Goal: Find specific page/section: Find specific page/section

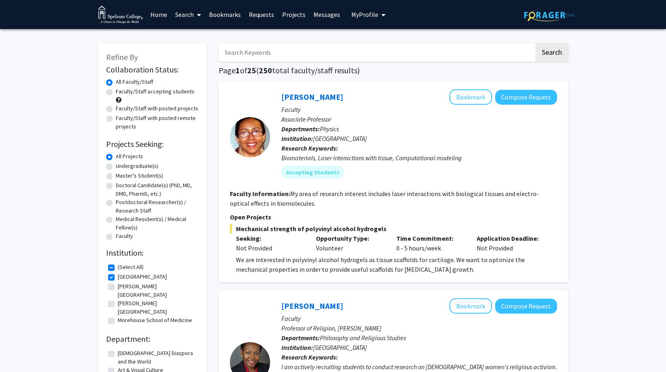
click at [190, 18] on link "Search" at bounding box center [188, 14] width 34 height 28
click at [200, 55] on span "Students" at bounding box center [195, 53] width 49 height 16
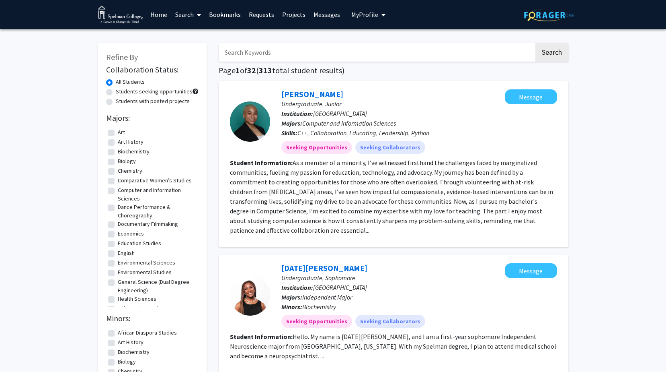
click at [268, 66] on span "313" at bounding box center [265, 70] width 13 height 10
click at [262, 56] on input "Search Keywords" at bounding box center [377, 52] width 316 height 19
type input "[PERSON_NAME]"
click at [546, 53] on button "Search" at bounding box center [552, 52] width 33 height 19
checkbox input "false"
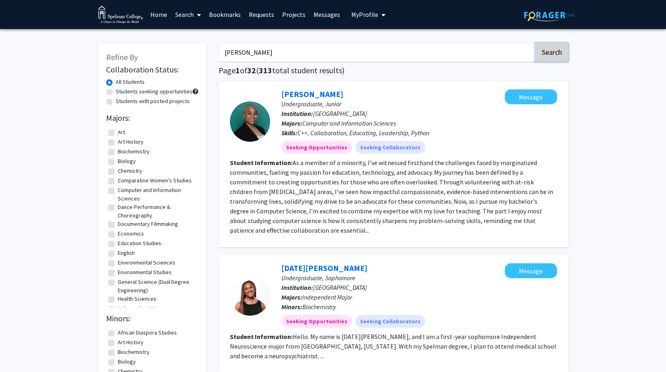
checkbox input "false"
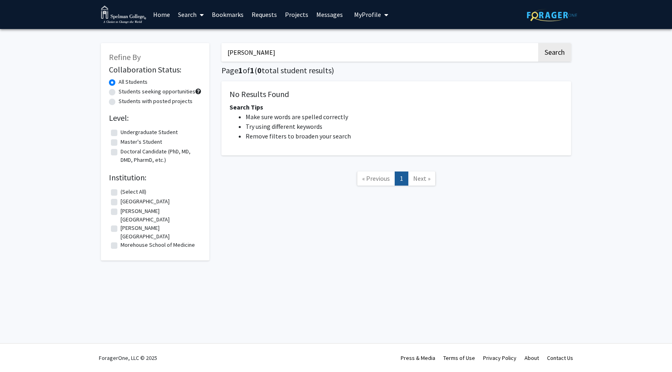
click at [271, 18] on link "Requests" at bounding box center [264, 14] width 33 height 28
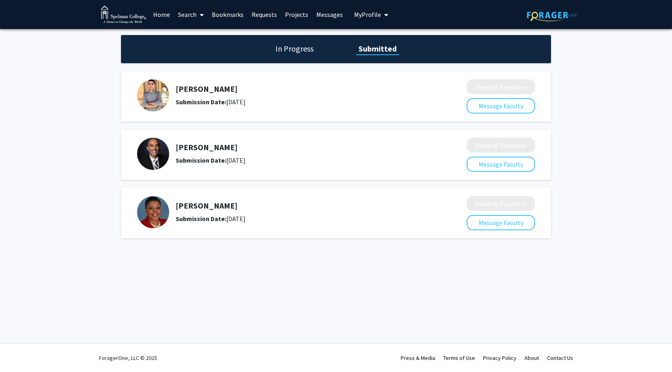
click at [199, 211] on div "[PERSON_NAME] Submission Date: [DATE]" at bounding box center [300, 212] width 249 height 23
click at [210, 208] on h5 "[PERSON_NAME]" at bounding box center [300, 206] width 249 height 10
click at [202, 197] on div "[PERSON_NAME] Submission Date: [DATE]" at bounding box center [296, 212] width 319 height 32
click at [200, 200] on div "[PERSON_NAME] Submission Date: [DATE]" at bounding box center [296, 212] width 319 height 32
click at [164, 215] on img at bounding box center [153, 212] width 32 height 32
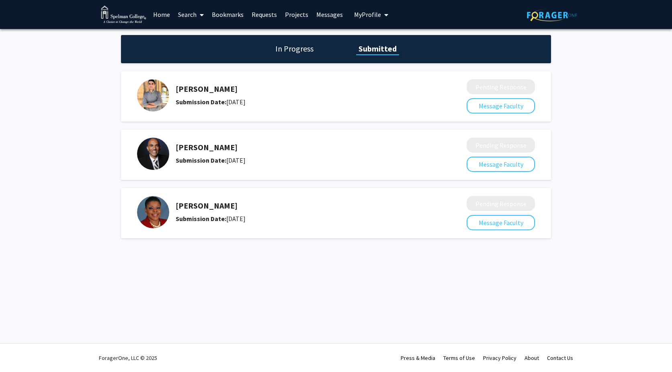
click at [195, 15] on link "Search" at bounding box center [191, 14] width 34 height 28
click at [199, 39] on span "Faculty/Staff" at bounding box center [203, 37] width 59 height 16
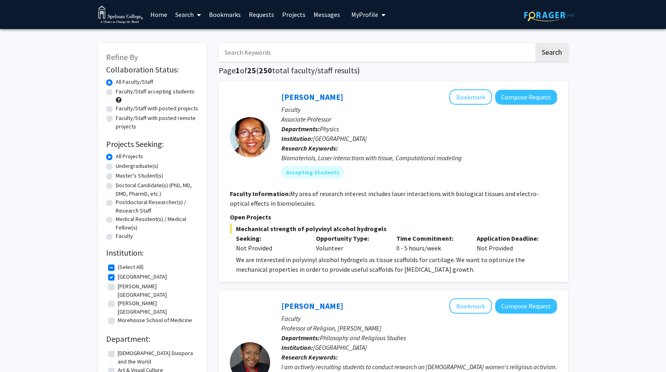
click at [271, 52] on input "Search Keywords" at bounding box center [377, 52] width 316 height 19
type input "[PERSON_NAME]"
click at [559, 45] on button "Search" at bounding box center [552, 52] width 33 height 19
checkbox input "false"
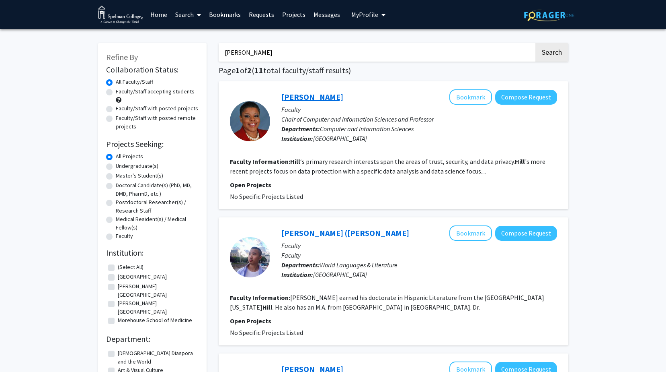
click at [295, 99] on link "[PERSON_NAME]" at bounding box center [313, 97] width 62 height 10
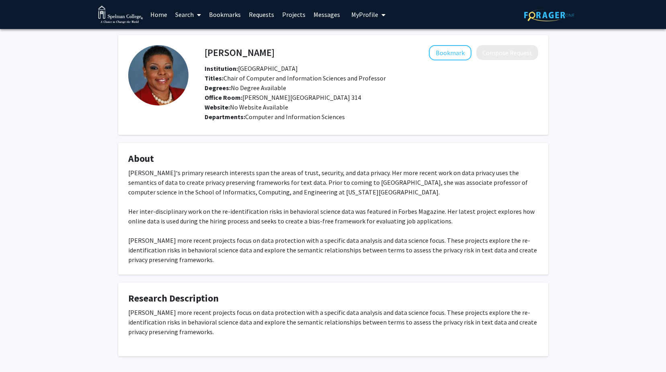
click at [370, 12] on span "My Profile" at bounding box center [365, 14] width 27 height 8
click at [372, 42] on div "[PERSON_NAME] View Profile" at bounding box center [391, 42] width 69 height 18
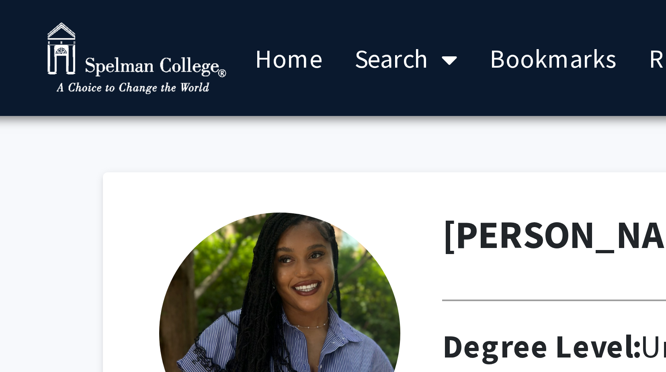
click at [130, 11] on img at bounding box center [120, 15] width 45 height 18
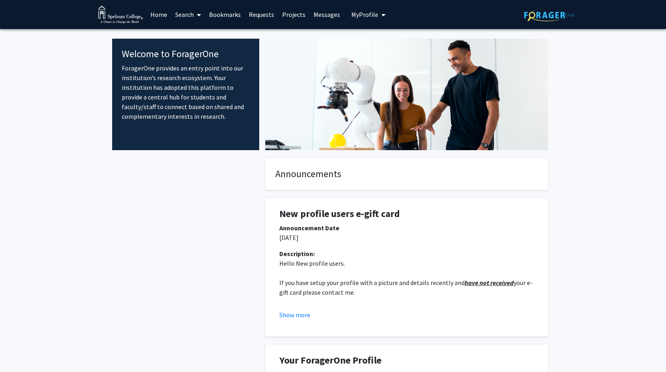
click at [161, 17] on link "Home" at bounding box center [158, 14] width 25 height 28
